Goal: Task Accomplishment & Management: Use online tool/utility

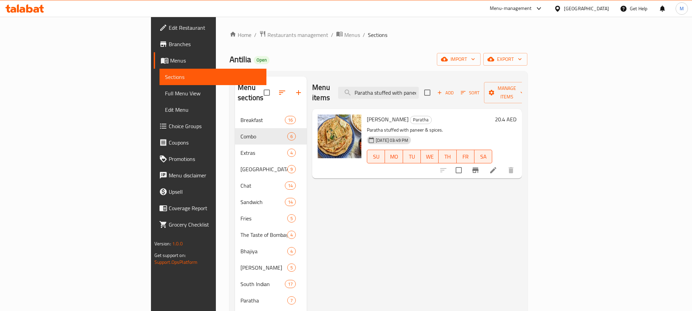
click at [419, 87] on input "Paratha stuffed with paneer & spices." at bounding box center [378, 93] width 81 height 12
type input "Cheese Paratha"
click at [517, 114] on h6 "14 AED" at bounding box center [507, 119] width 17 height 10
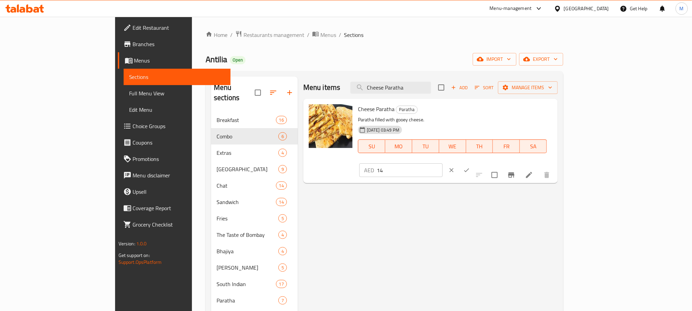
click at [443, 163] on input "14" at bounding box center [410, 170] width 66 height 14
paste input "23.80"
click at [443, 163] on input "14" at bounding box center [410, 170] width 66 height 14
type input "23.80"
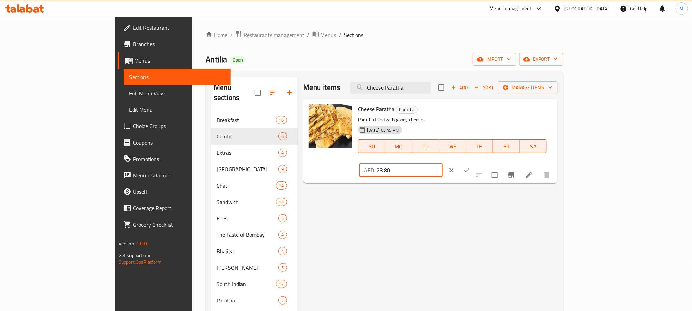
click at [474, 163] on button "ok" at bounding box center [466, 170] width 15 height 15
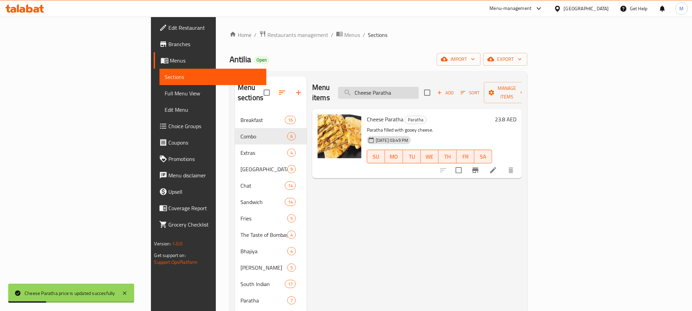
click at [419, 87] on input "Cheese Paratha" at bounding box center [378, 93] width 81 height 12
click at [419, 92] on input "Cheese Paratha" at bounding box center [378, 93] width 81 height 12
paste input "Buttermilk"
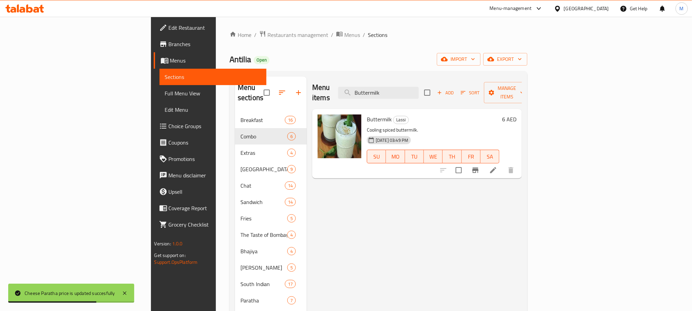
type input "Buttermilk"
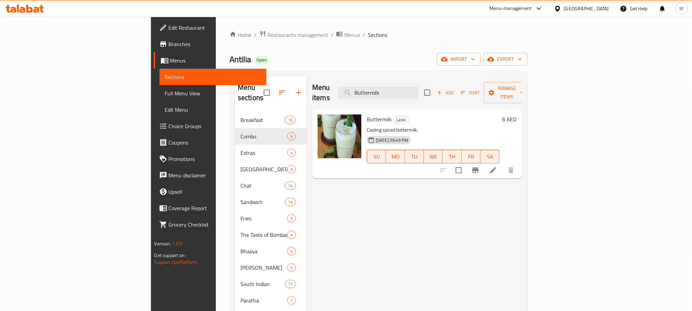
click at [500, 114] on h6 "Buttermilk Lassi" at bounding box center [433, 119] width 133 height 10
click at [517, 114] on h6 "6 AED" at bounding box center [509, 119] width 14 height 10
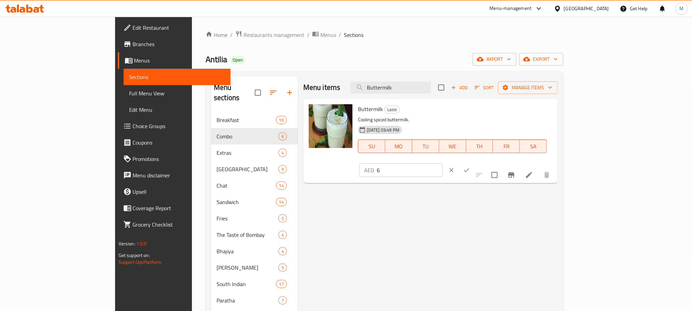
click at [443, 163] on input "6" at bounding box center [410, 170] width 66 height 14
paste input "10.20"
type input "10.20"
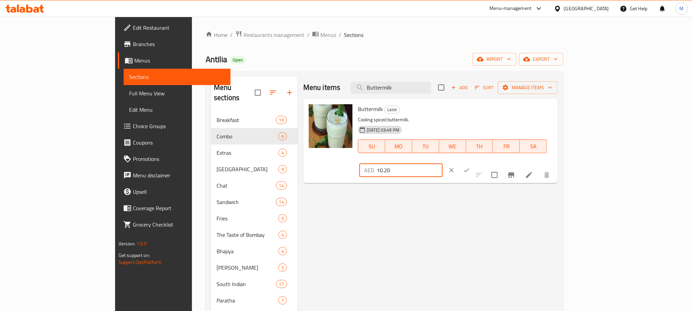
click at [470, 167] on icon "ok" at bounding box center [466, 170] width 7 height 7
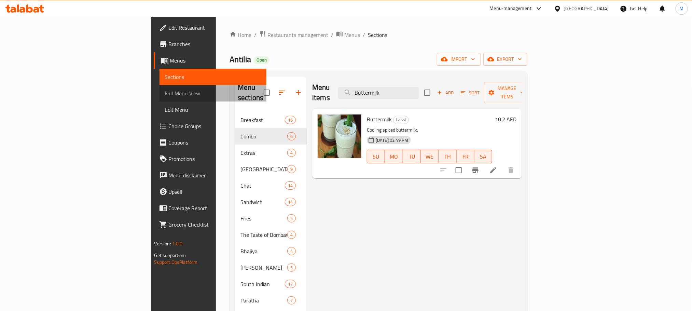
click at [165, 94] on span "Full Menu View" at bounding box center [213, 93] width 96 height 8
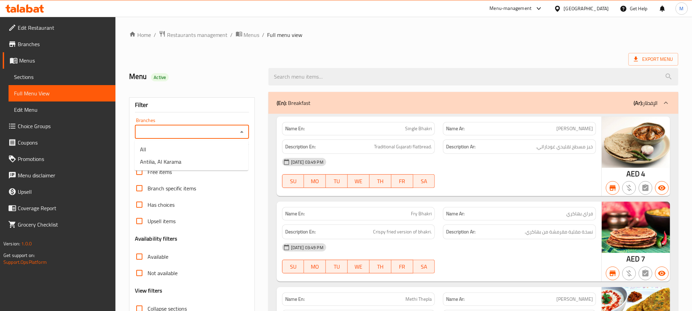
click at [171, 134] on input "Branches" at bounding box center [186, 132] width 99 height 10
click at [213, 158] on li "Antilia, Al Karama" at bounding box center [192, 161] width 114 height 12
type input "Antilia, Al Karama"
click at [656, 64] on span "Export Menu" at bounding box center [654, 59] width 50 height 13
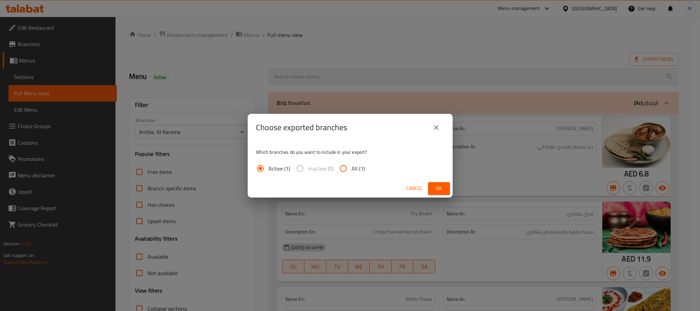
click at [444, 197] on div "Cancel Ok" at bounding box center [350, 188] width 205 height 18
click at [444, 193] on button "Ok" at bounding box center [439, 188] width 22 height 13
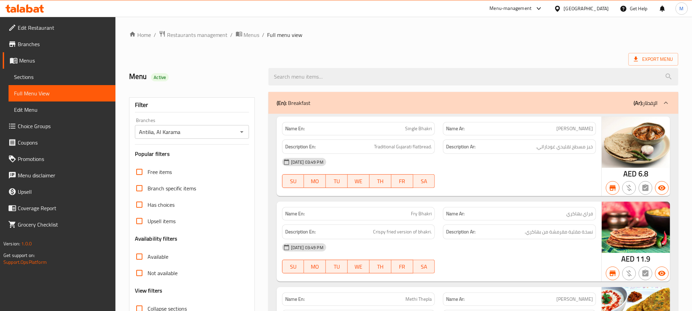
click at [58, 61] on span "Menus" at bounding box center [64, 60] width 91 height 8
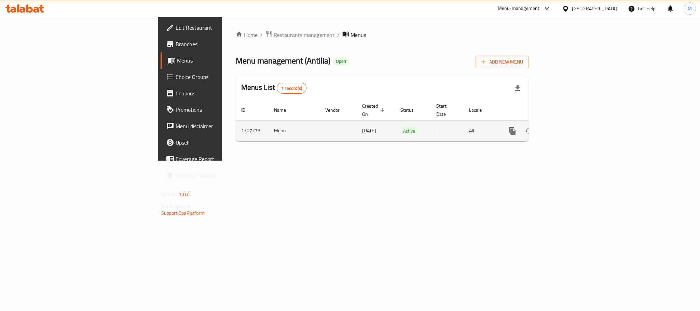
drag, startPoint x: 154, startPoint y: 125, endPoint x: 151, endPoint y: 124, distance: 3.6
click at [236, 125] on td "1307278" at bounding box center [252, 130] width 33 height 21
click at [236, 124] on td "1307278" at bounding box center [252, 130] width 33 height 21
copy td "1307278"
